Goal: Check status: Check status

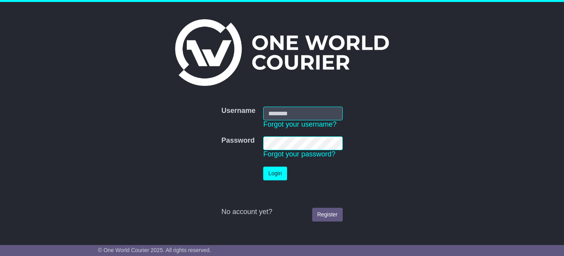
type input "**********"
click at [278, 176] on button "Login" at bounding box center [274, 173] width 23 height 14
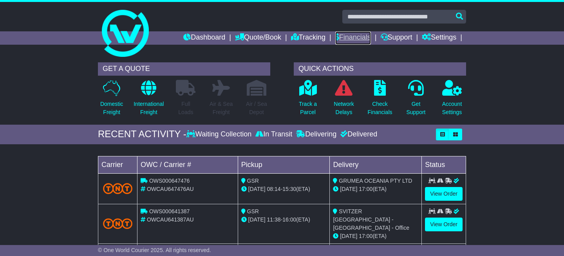
click at [355, 40] on link "Financials" at bounding box center [353, 37] width 36 height 13
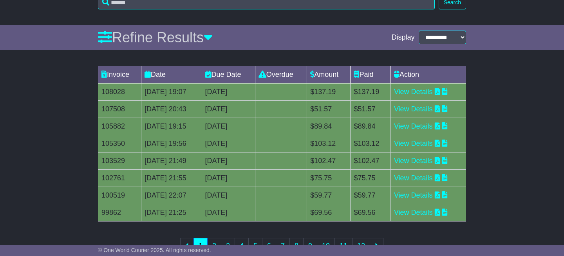
scroll to position [123, 0]
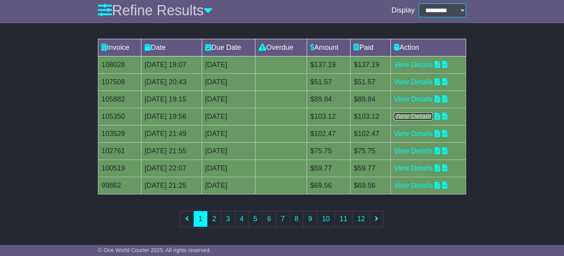
click at [417, 118] on link "View Details" at bounding box center [413, 116] width 39 height 8
click at [418, 66] on link "View Details" at bounding box center [413, 65] width 39 height 8
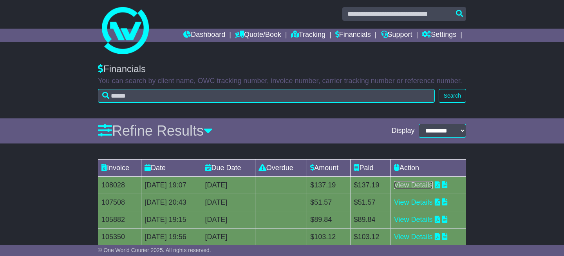
scroll to position [0, 0]
